Goal: Transaction & Acquisition: Obtain resource

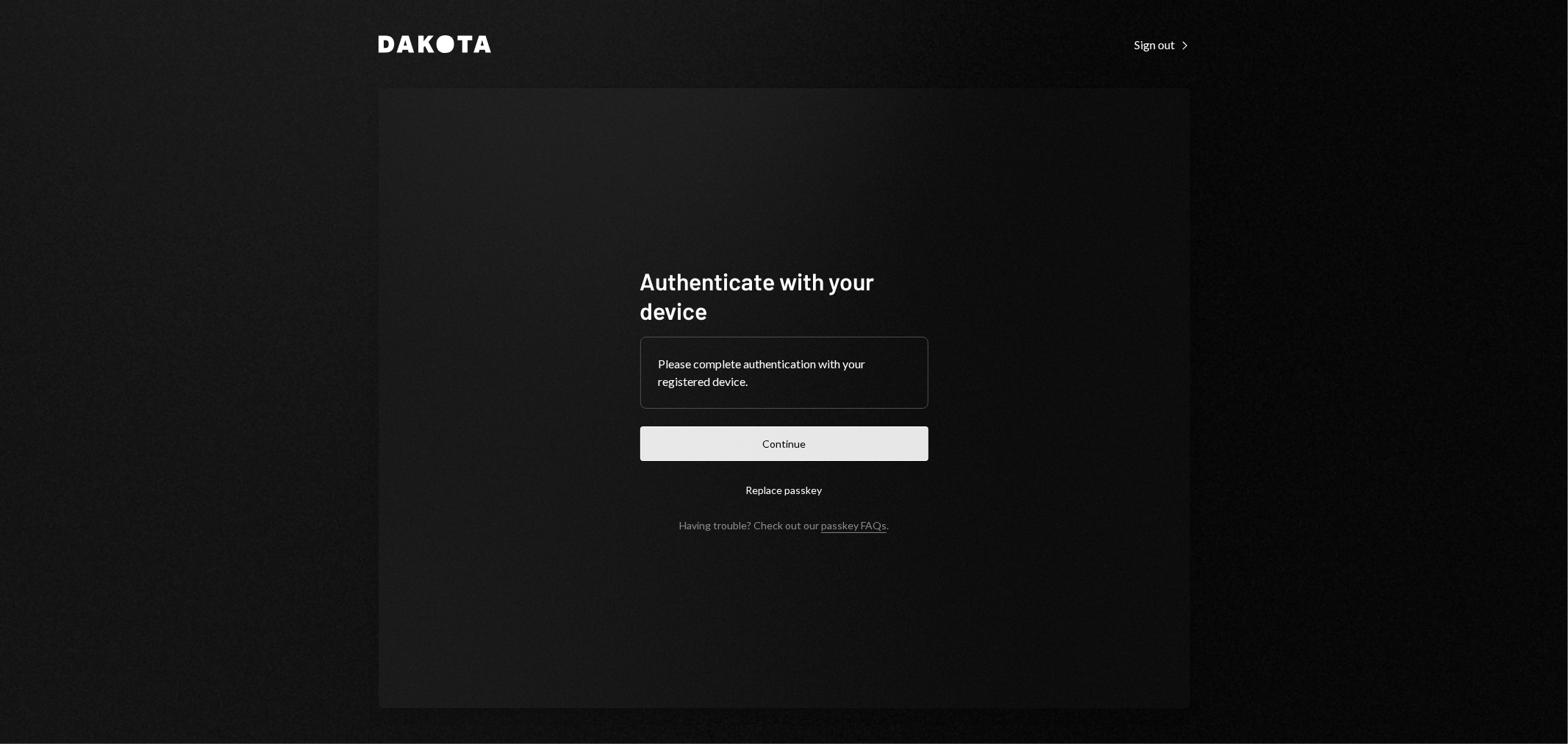
click at [782, 458] on button "Continue" at bounding box center [785, 443] width 289 height 34
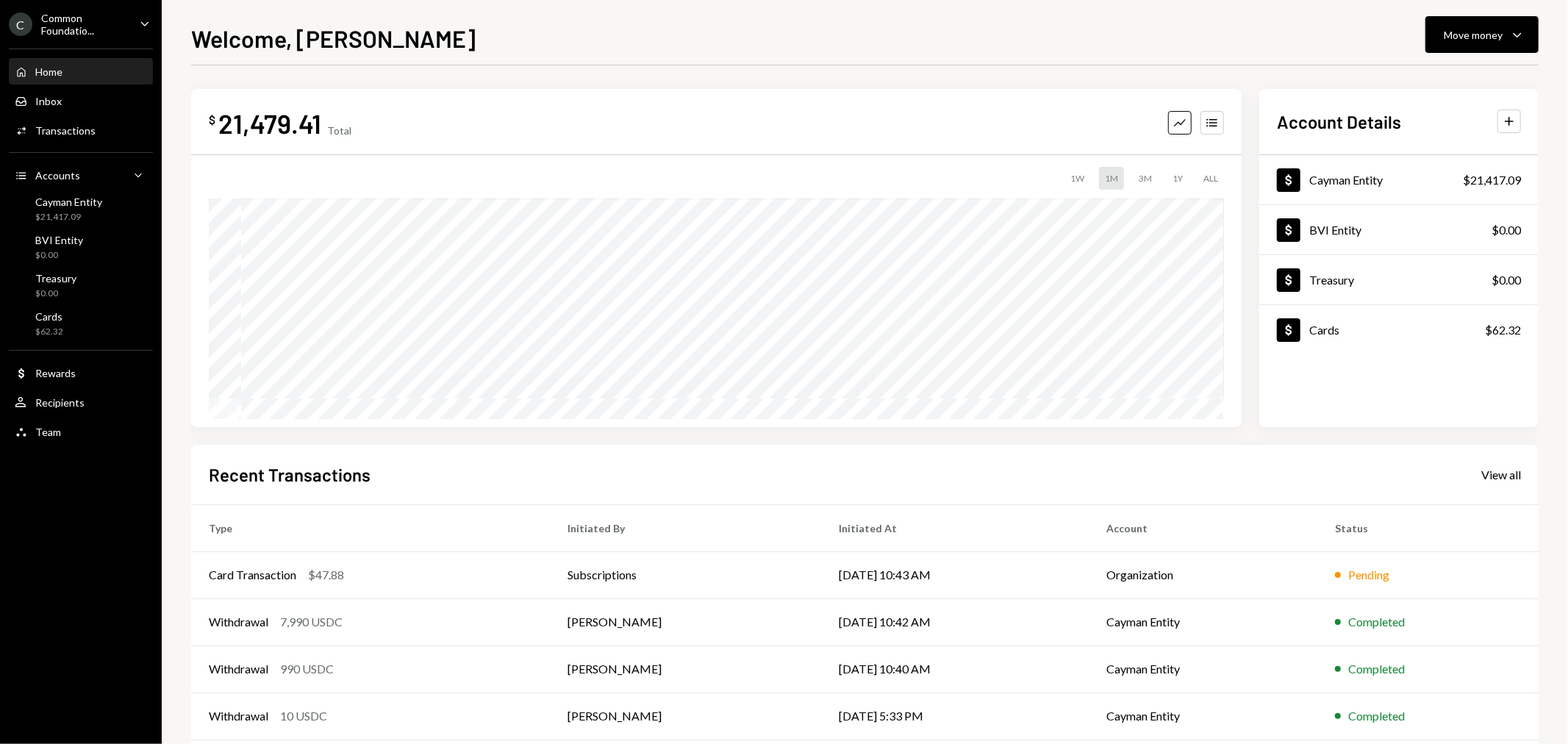
click at [84, 30] on div "Common Foundatio..." at bounding box center [84, 24] width 86 height 25
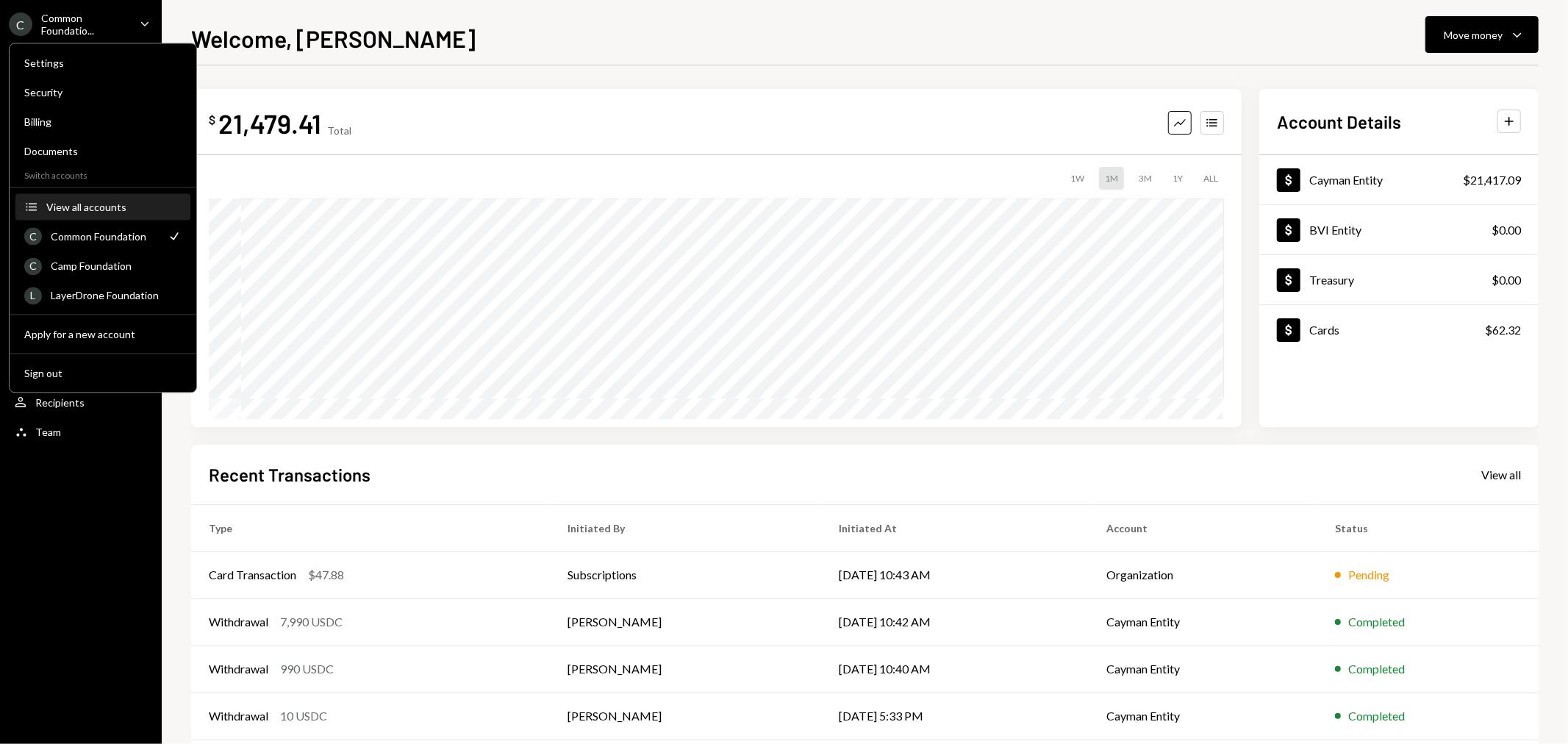
click at [99, 212] on div "View all accounts" at bounding box center [114, 206] width 136 height 12
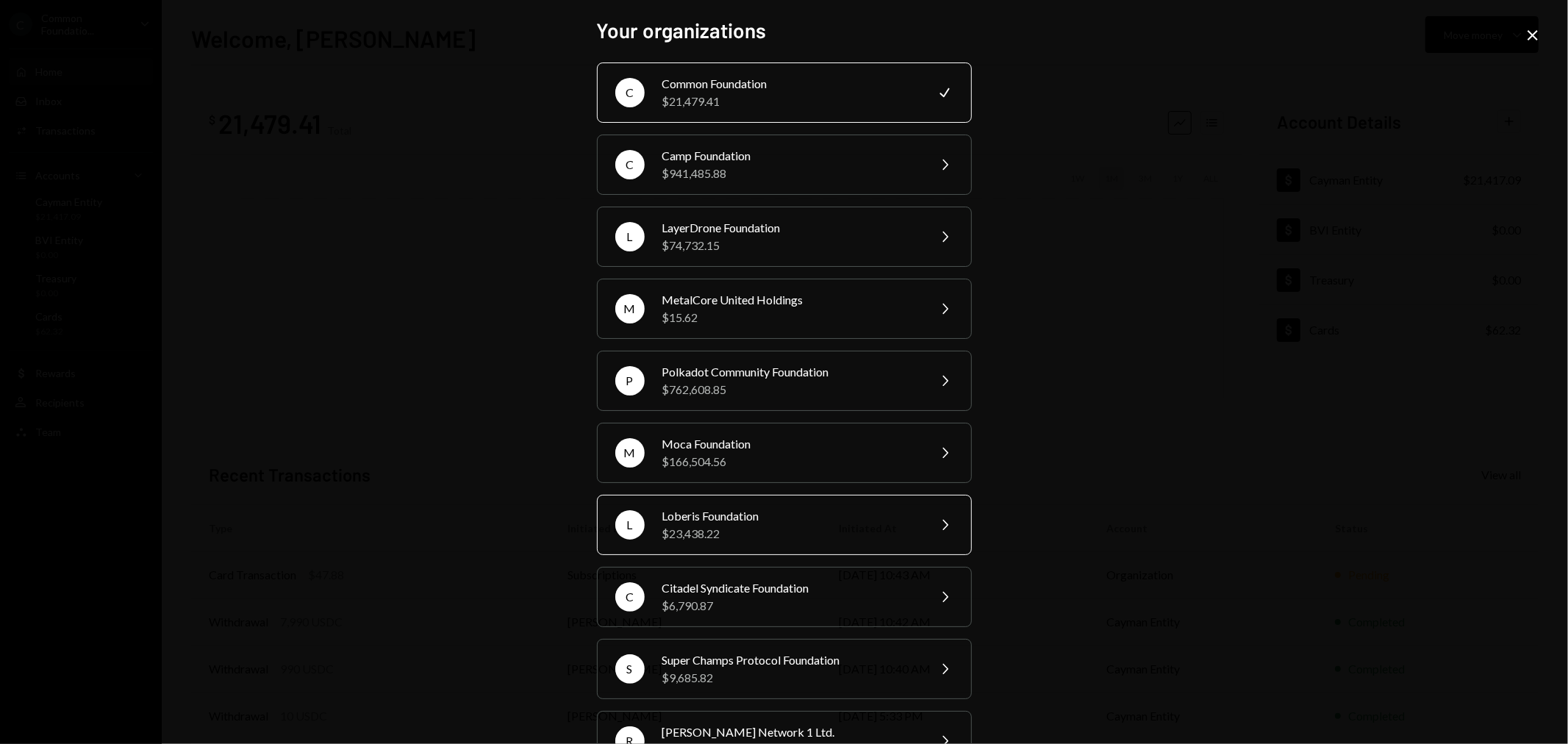
click at [762, 530] on div "$23,438.22" at bounding box center [791, 533] width 256 height 18
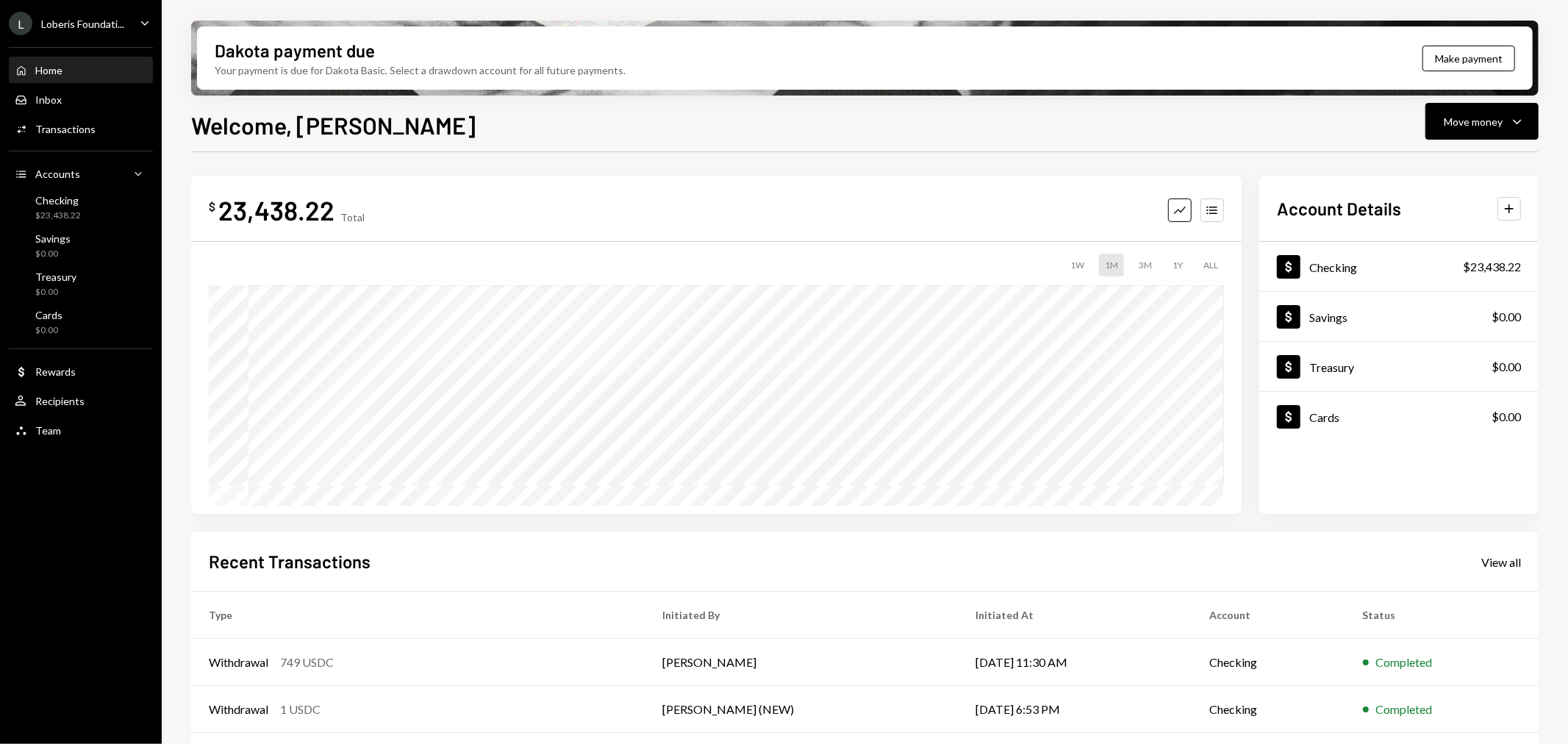
click at [79, 29] on div "Loberis Foundati..." at bounding box center [83, 24] width 84 height 12
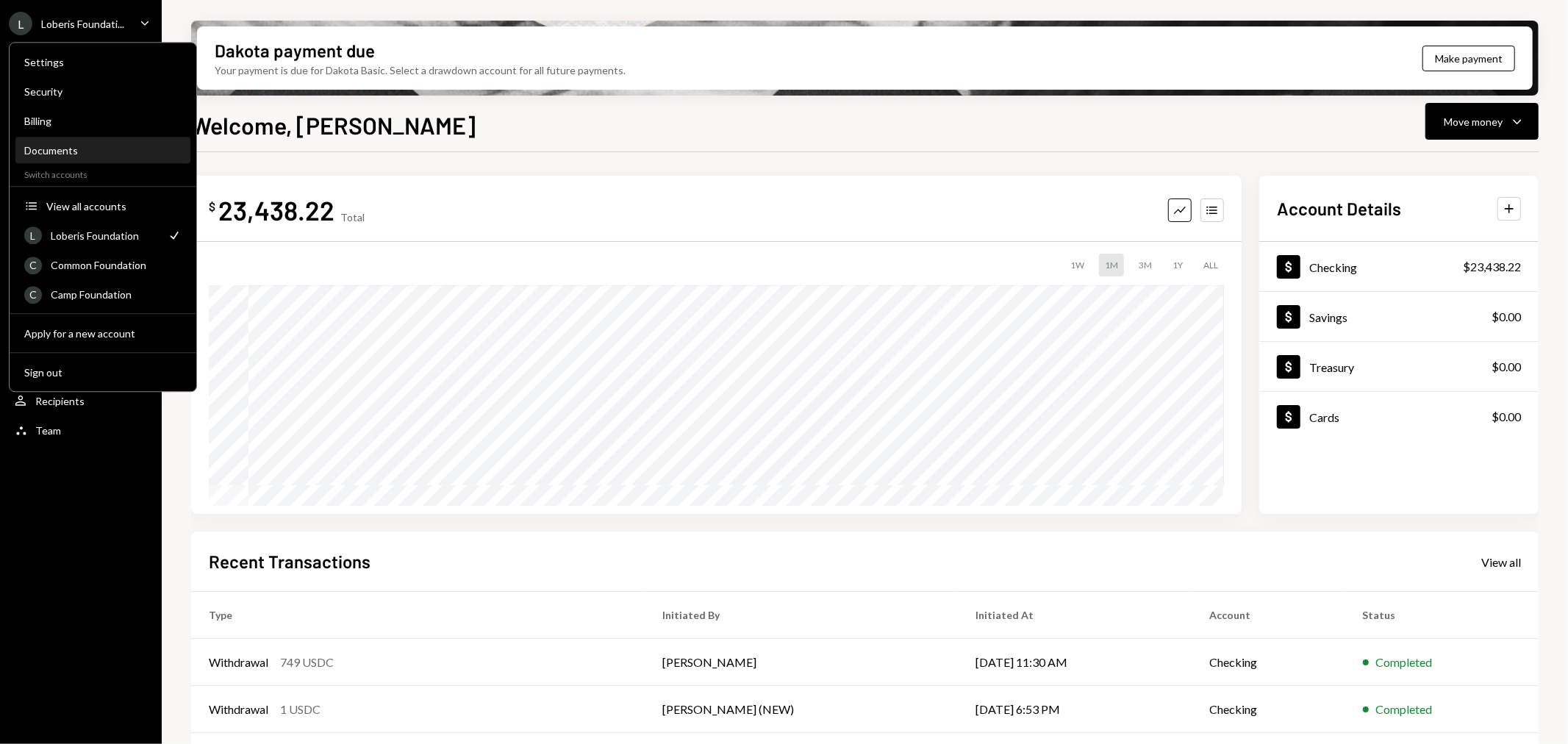
click at [73, 148] on div "Documents" at bounding box center [103, 150] width 158 height 12
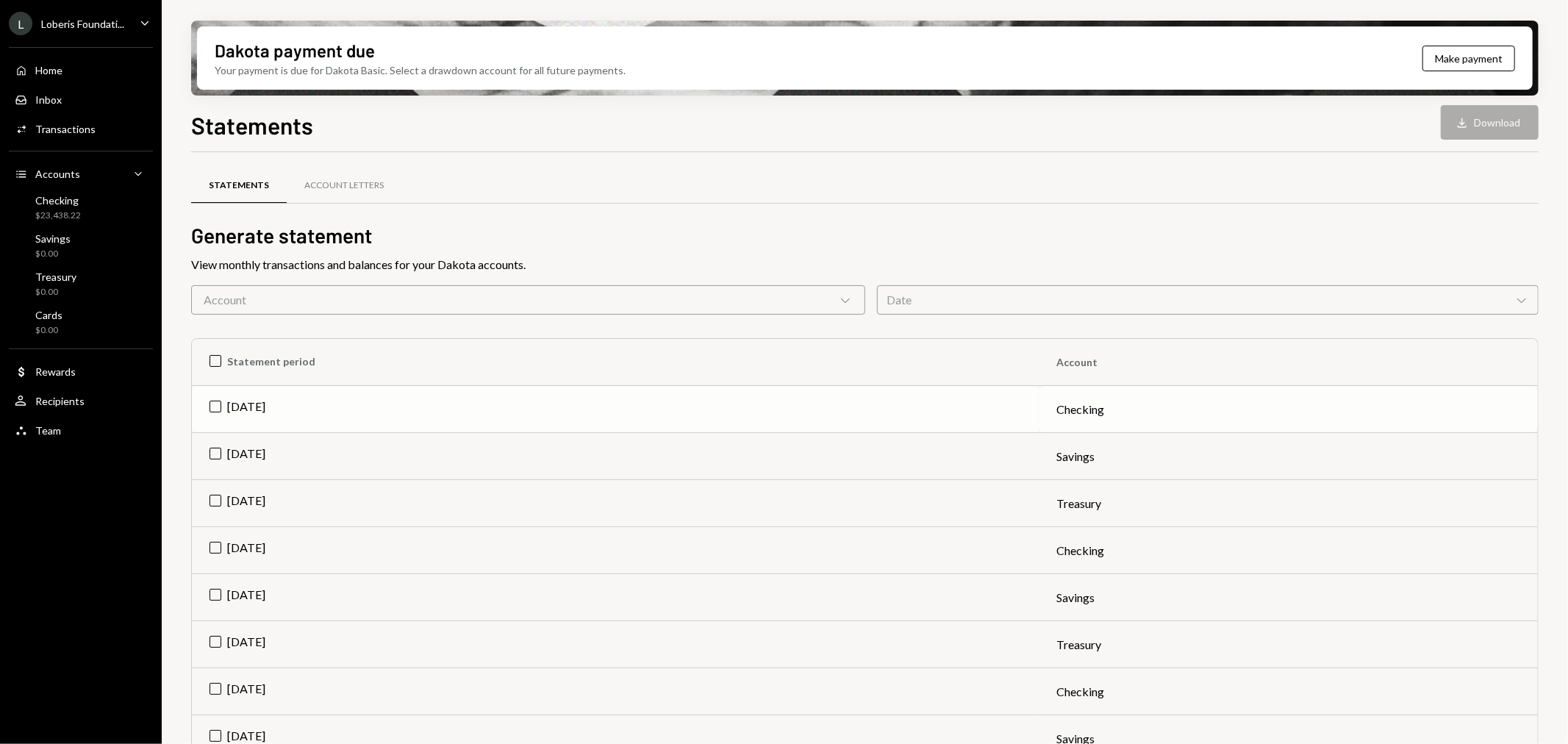
click at [209, 400] on td "Jul 2025" at bounding box center [615, 410] width 848 height 47
click at [223, 447] on td "Jul 2025" at bounding box center [615, 456] width 848 height 47
click at [207, 497] on td "Jul 2025" at bounding box center [615, 504] width 848 height 47
click at [1466, 115] on button "Download Download (3)" at bounding box center [1484, 122] width 112 height 34
click at [1282, 122] on div "Statements Download Download (3)" at bounding box center [865, 123] width 1348 height 32
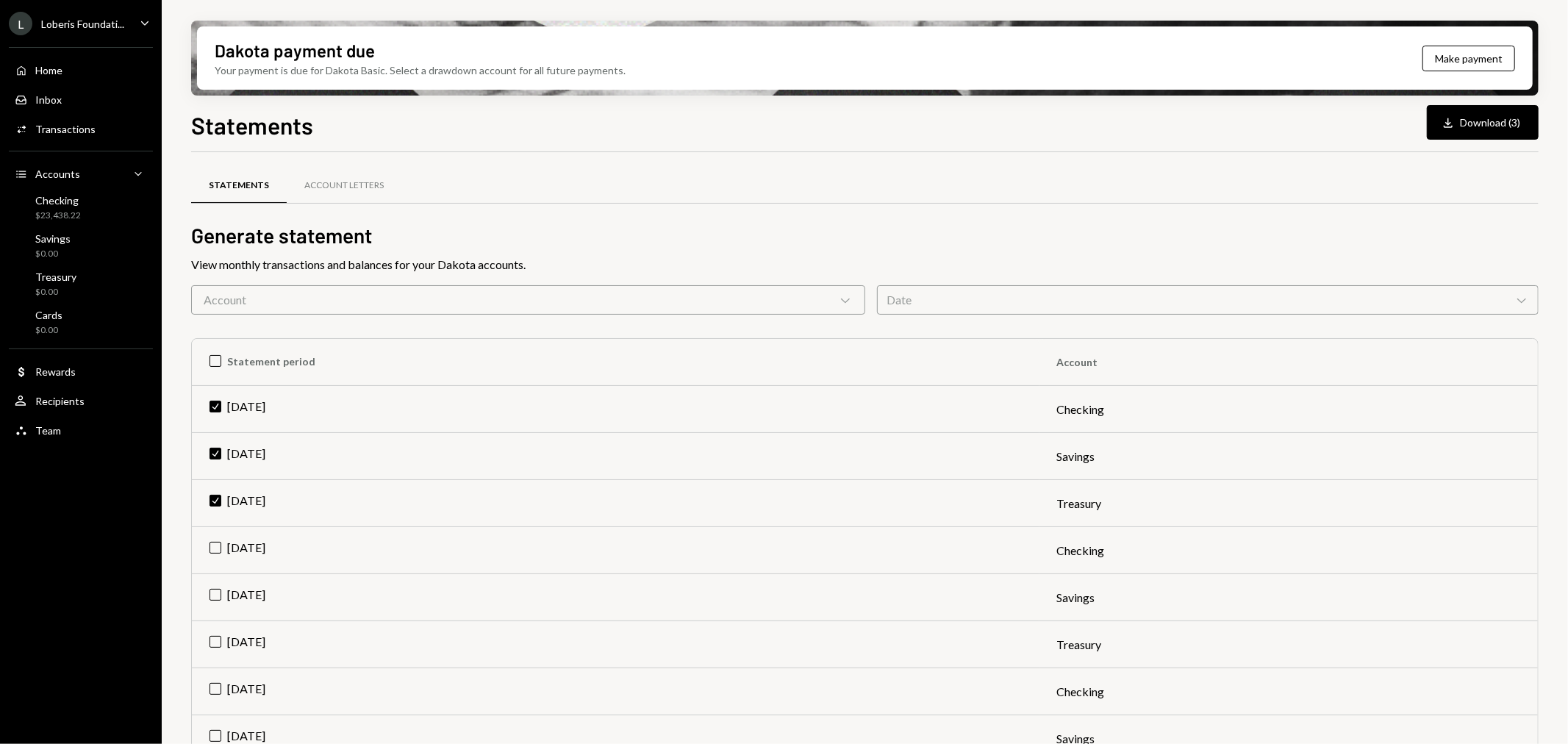
click at [89, 27] on div "Loberis Foundati..." at bounding box center [83, 24] width 84 height 12
